Goal: Book appointment/travel/reservation

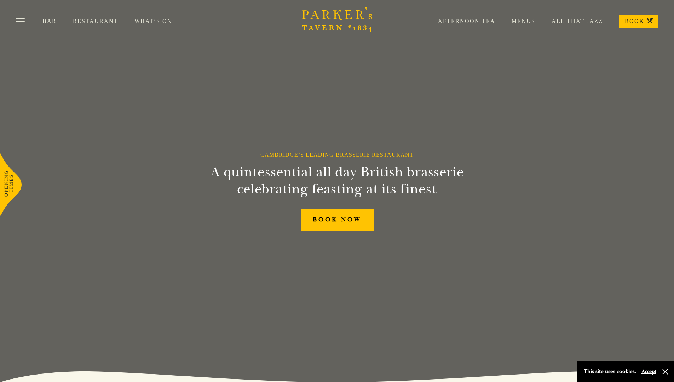
click at [96, 24] on link "Restaurant" at bounding box center [104, 21] width 62 height 7
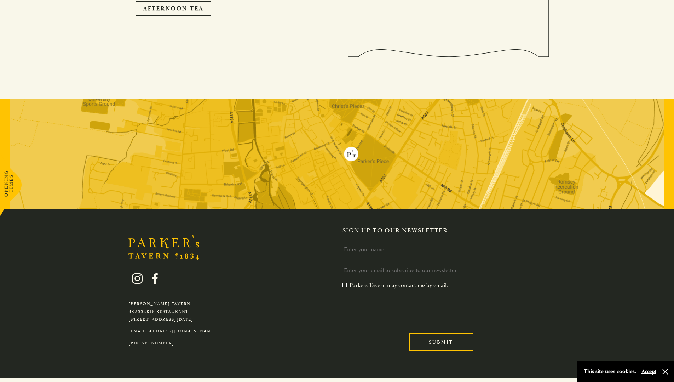
scroll to position [1447, 0]
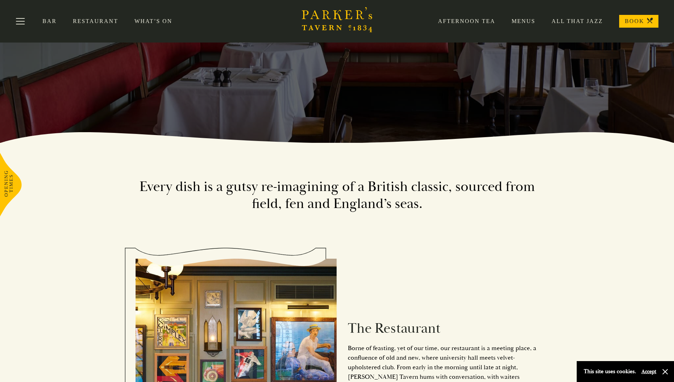
scroll to position [138, 0]
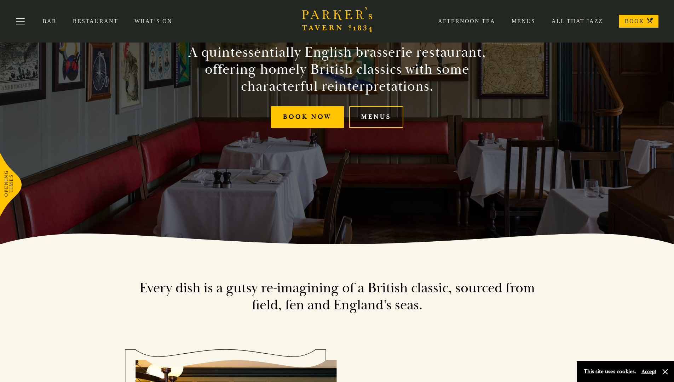
click at [366, 115] on link "Menus" at bounding box center [376, 117] width 54 height 22
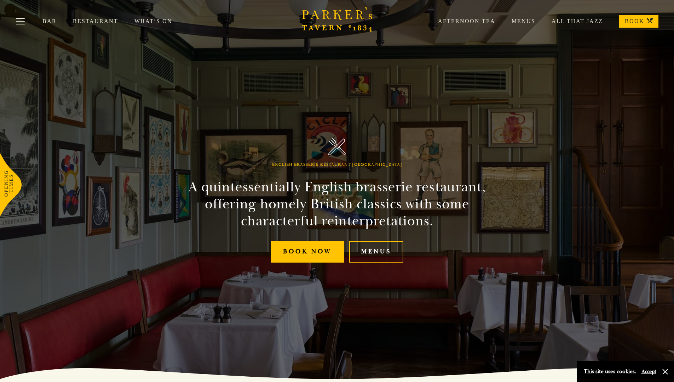
scroll to position [0, 0]
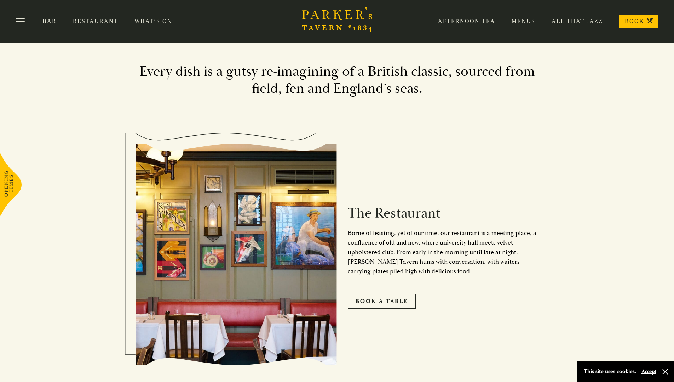
scroll to position [318, 0]
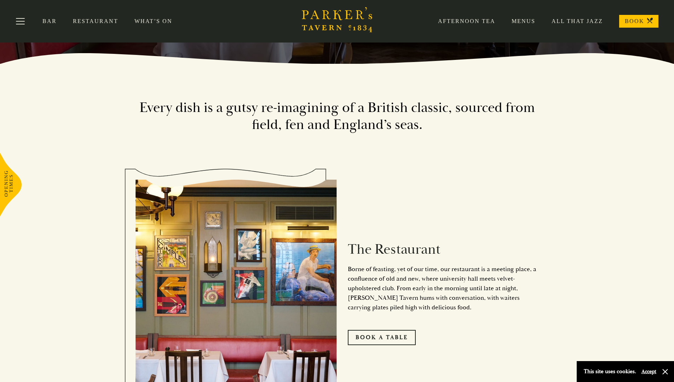
click at [633, 21] on link "BOOK" at bounding box center [639, 21] width 39 height 13
